Goal: Browse casually: Explore the website without a specific task or goal

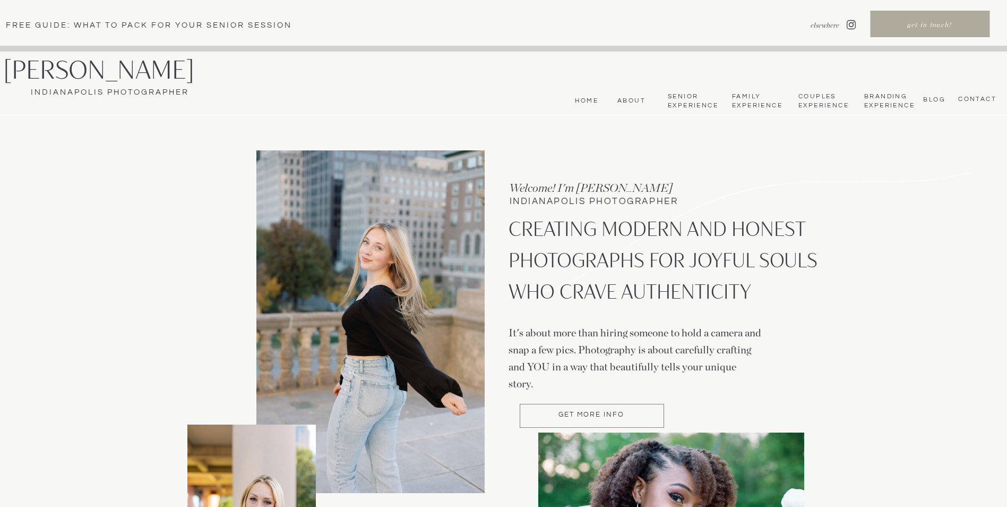
click at [820, 95] on nav "Couples Experience" at bounding box center [823, 101] width 49 height 18
